Goal: Find specific page/section: Find specific page/section

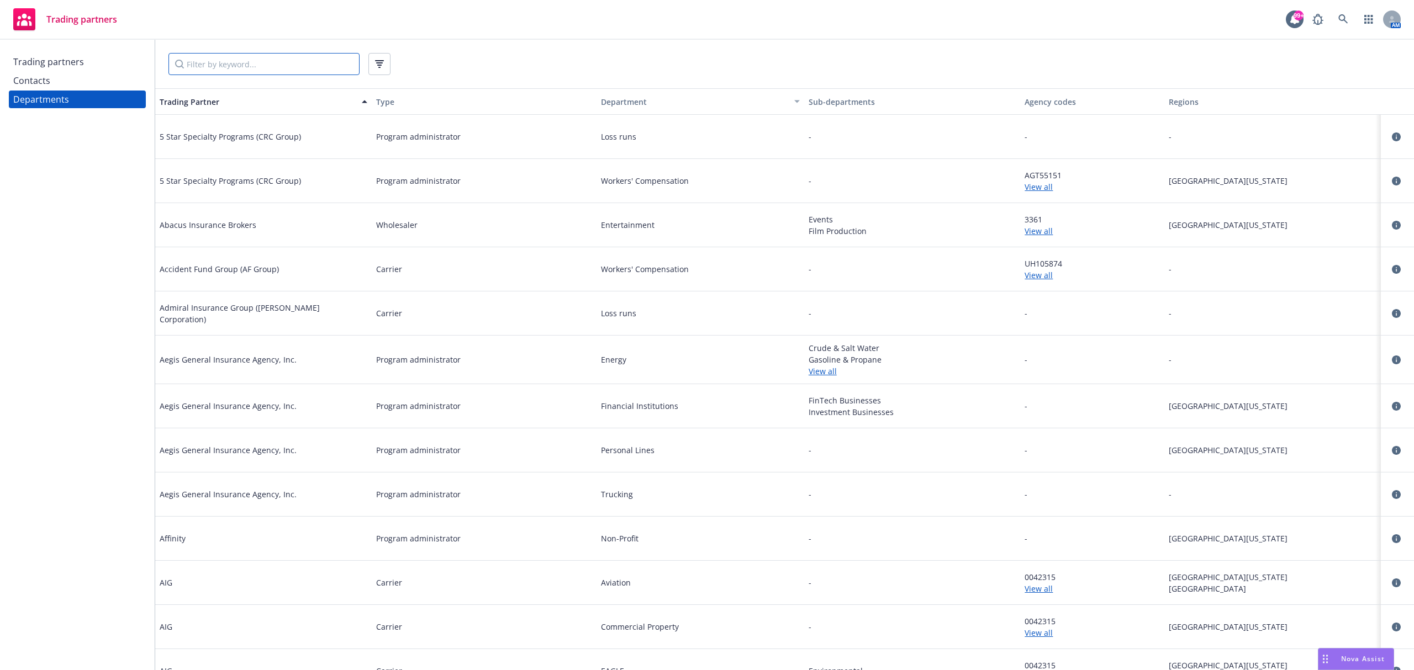
click at [213, 67] on input "Filter by keyword..." at bounding box center [263, 64] width 191 height 22
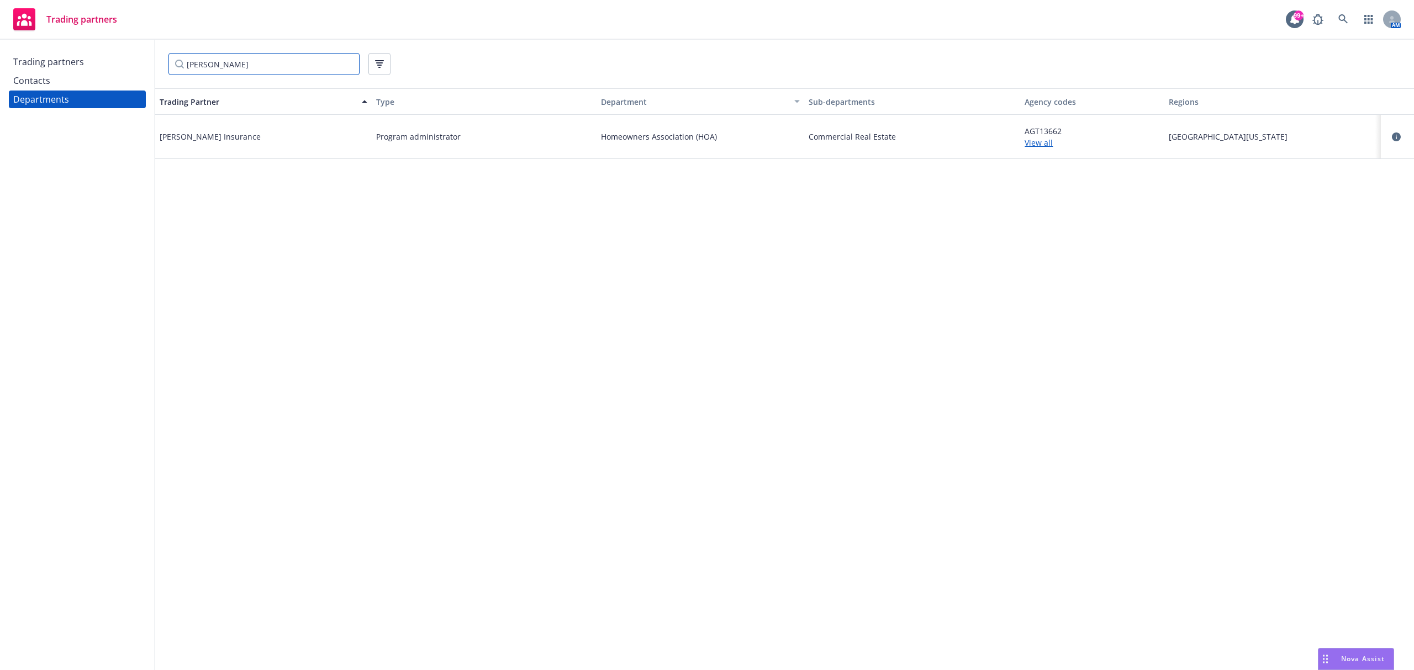
click at [234, 66] on input "[PERSON_NAME]" at bounding box center [263, 64] width 191 height 22
type input "m"
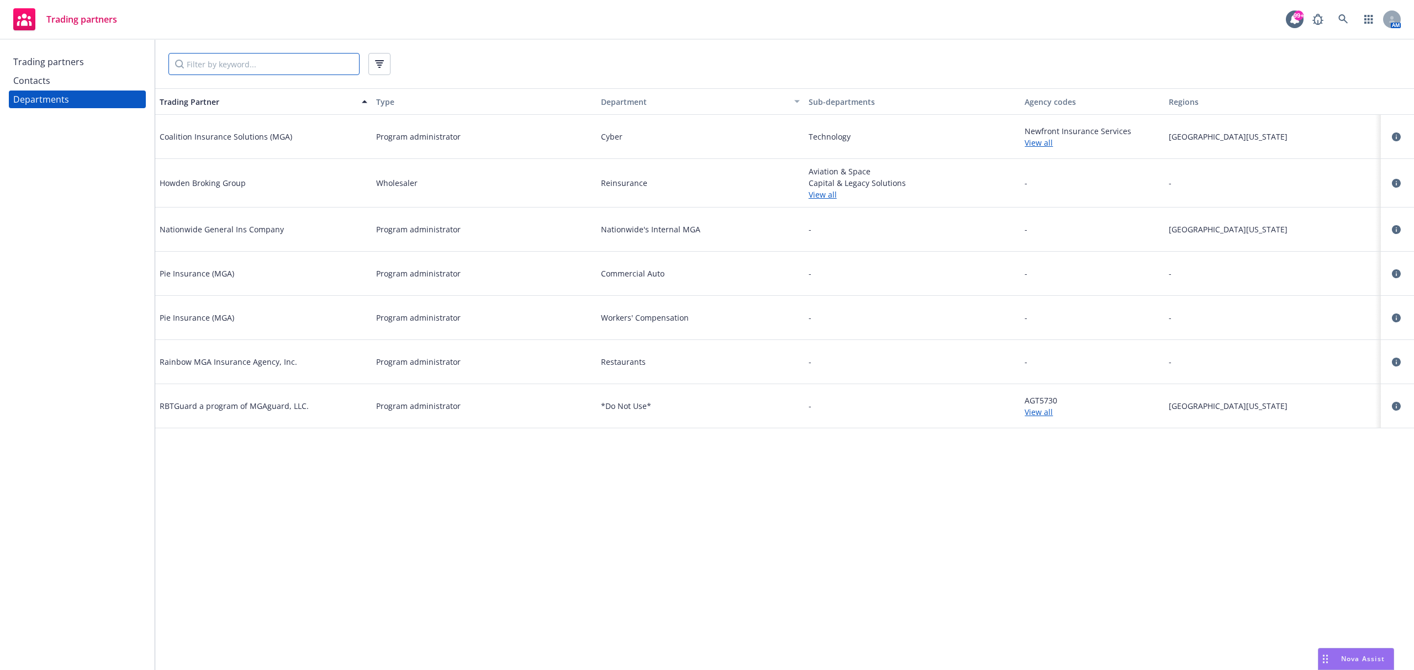
paste input "[URL][DOMAIN_NAME]"
type input "[URL][DOMAIN_NAME]"
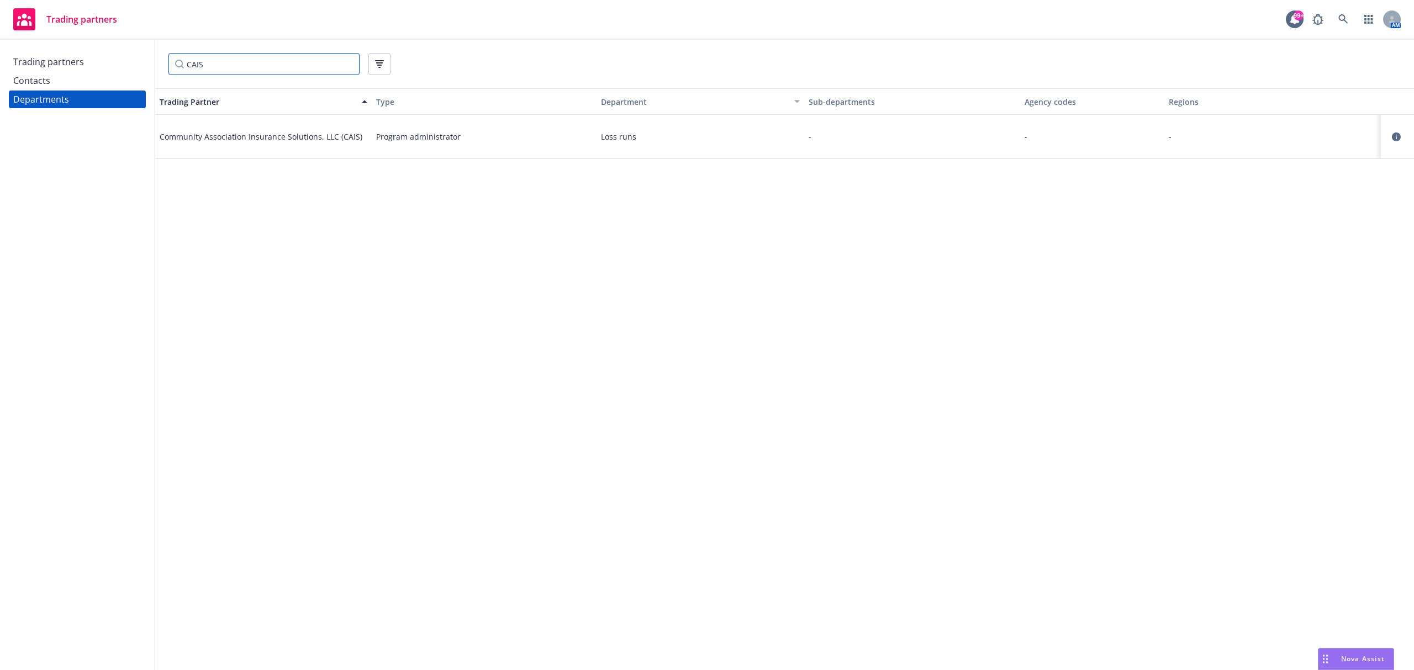
type input "CAIS"
click at [97, 64] on div "Trading partners" at bounding box center [77, 62] width 128 height 18
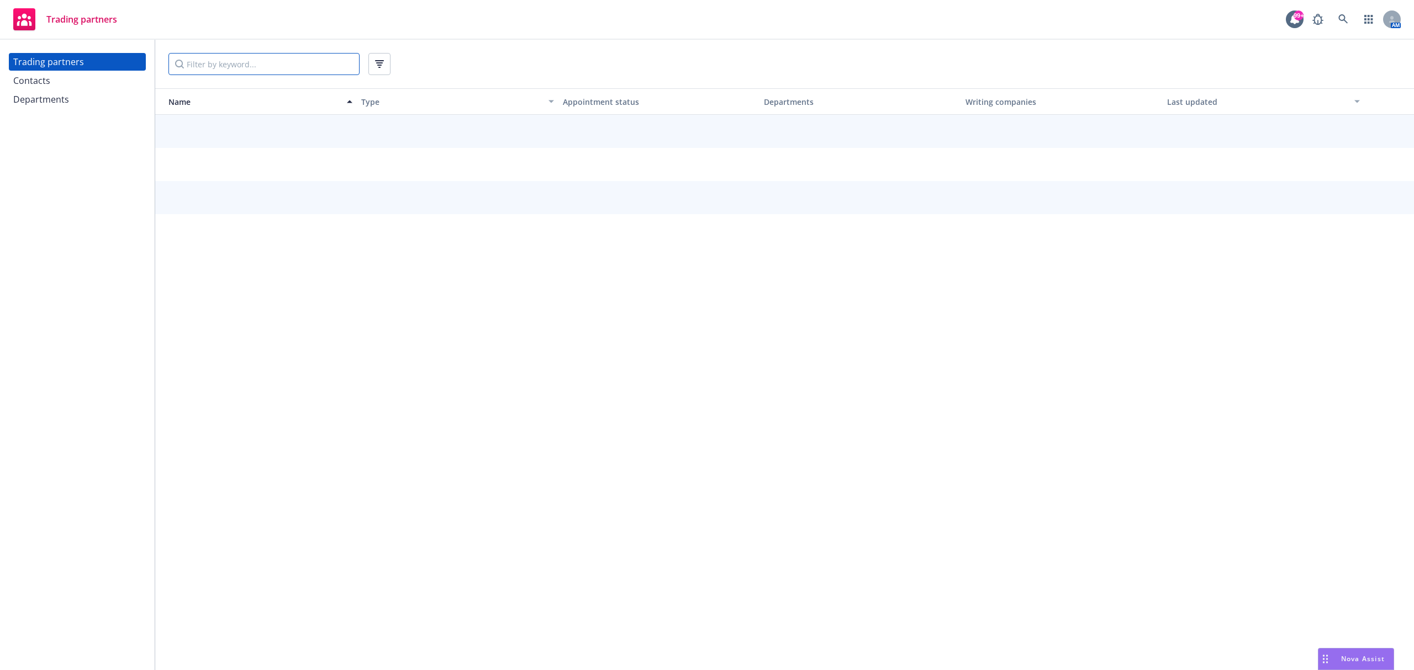
click at [268, 68] on input "Filter by keyword..." at bounding box center [263, 64] width 191 height 22
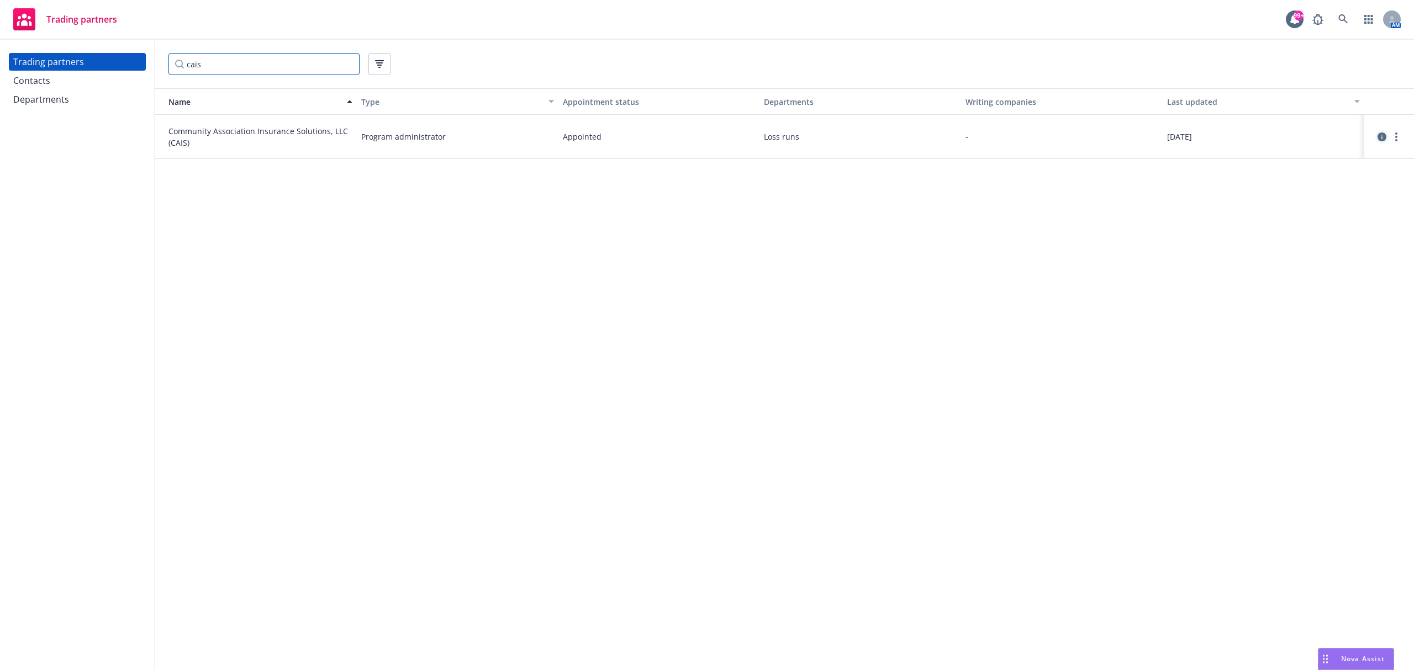
type input "cais"
click at [1383, 138] on icon "circleInformation" at bounding box center [1381, 137] width 9 height 9
